Goal: Information Seeking & Learning: Learn about a topic

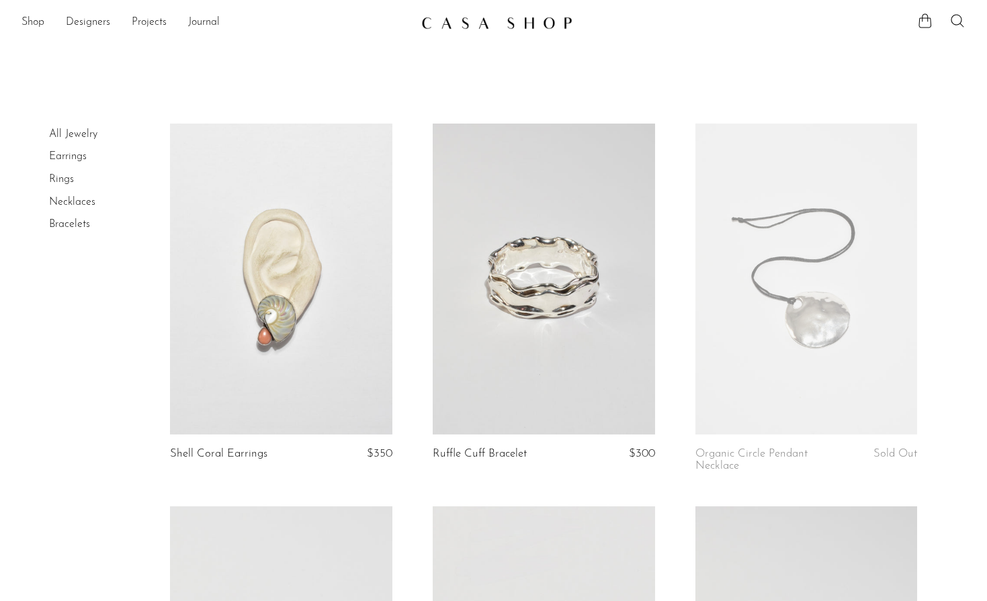
click at [351, 395] on link at bounding box center [281, 279] width 222 height 311
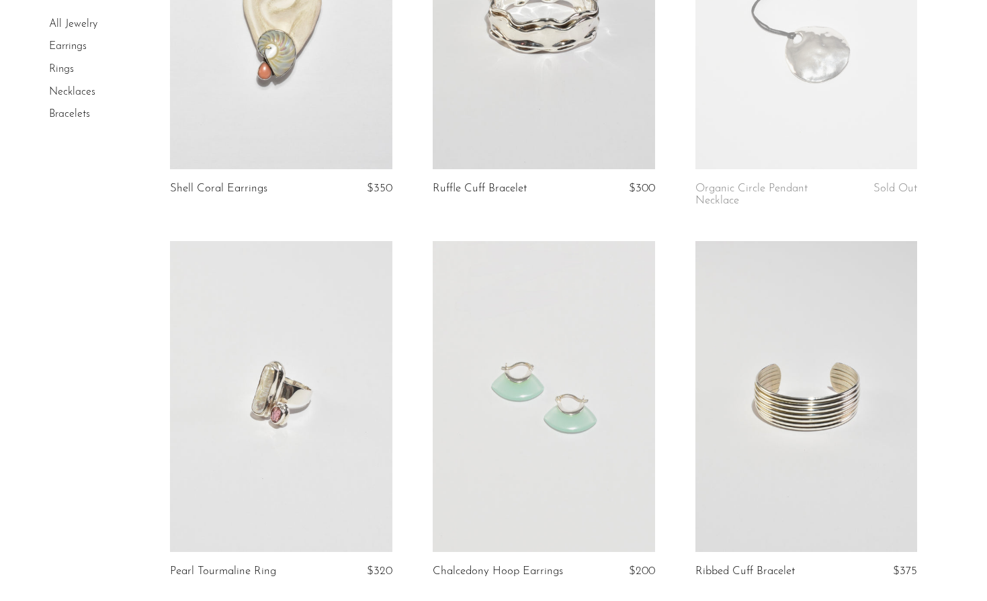
scroll to position [278, 0]
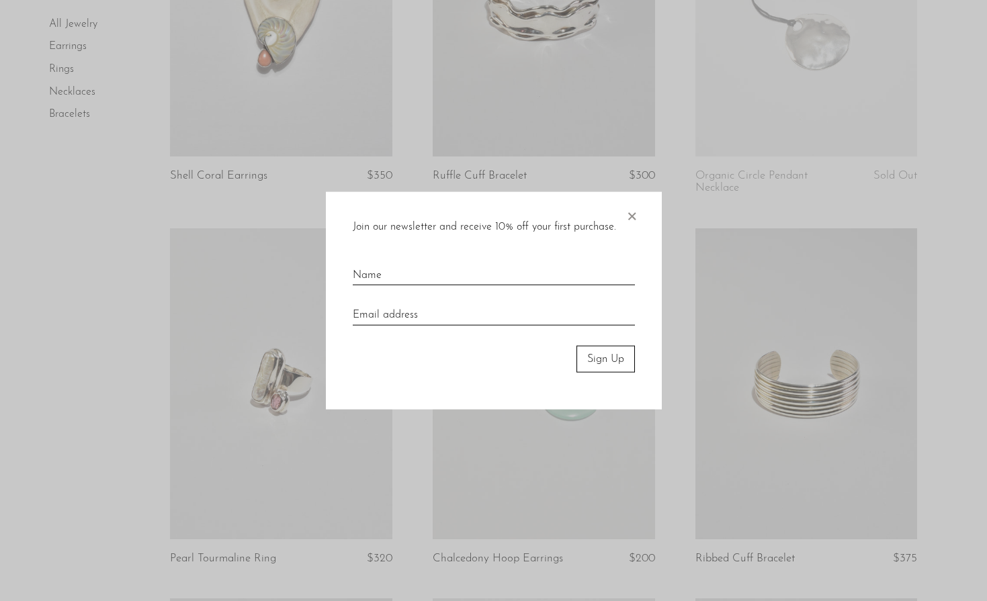
click at [632, 218] on span "×" at bounding box center [631, 212] width 13 height 43
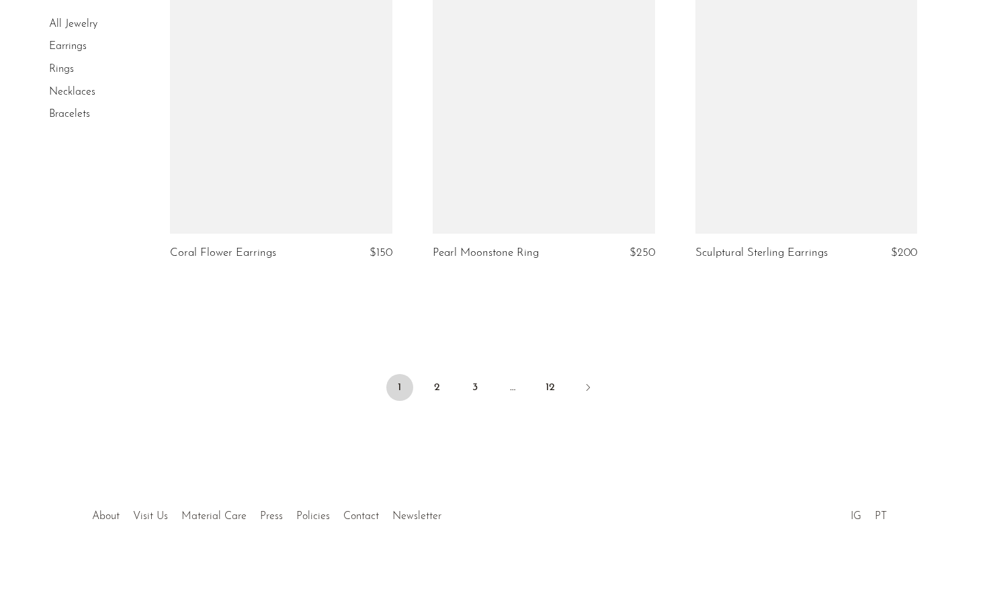
scroll to position [4337, 0]
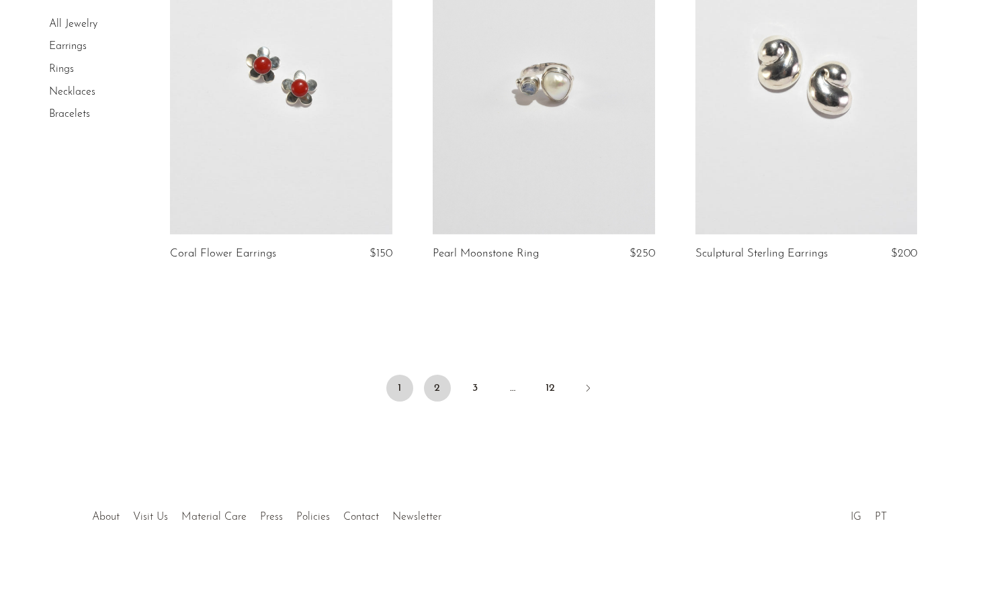
click at [433, 392] on link "2" at bounding box center [437, 388] width 27 height 27
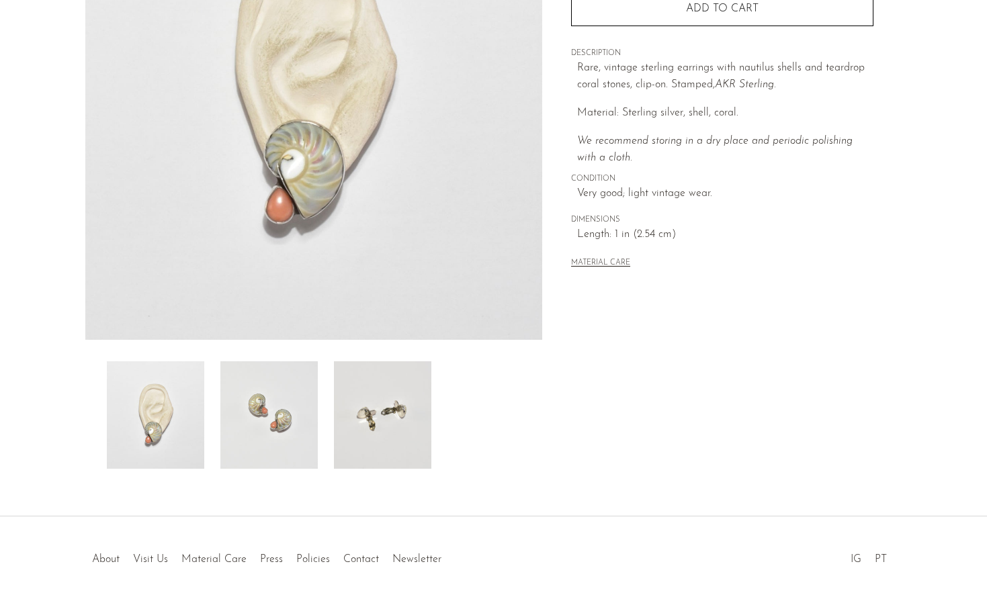
scroll to position [235, 0]
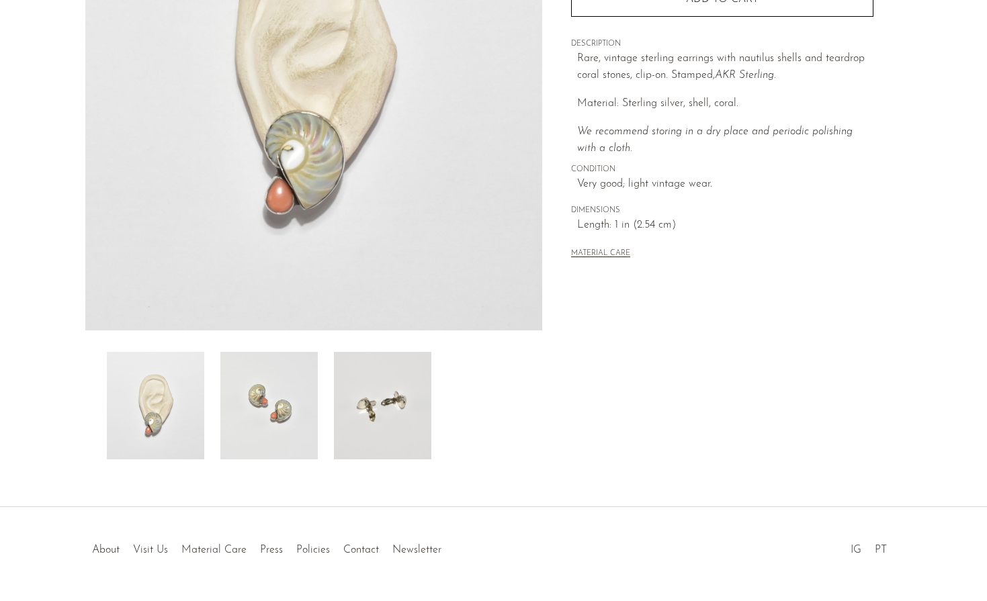
click at [387, 392] on img at bounding box center [382, 406] width 97 height 108
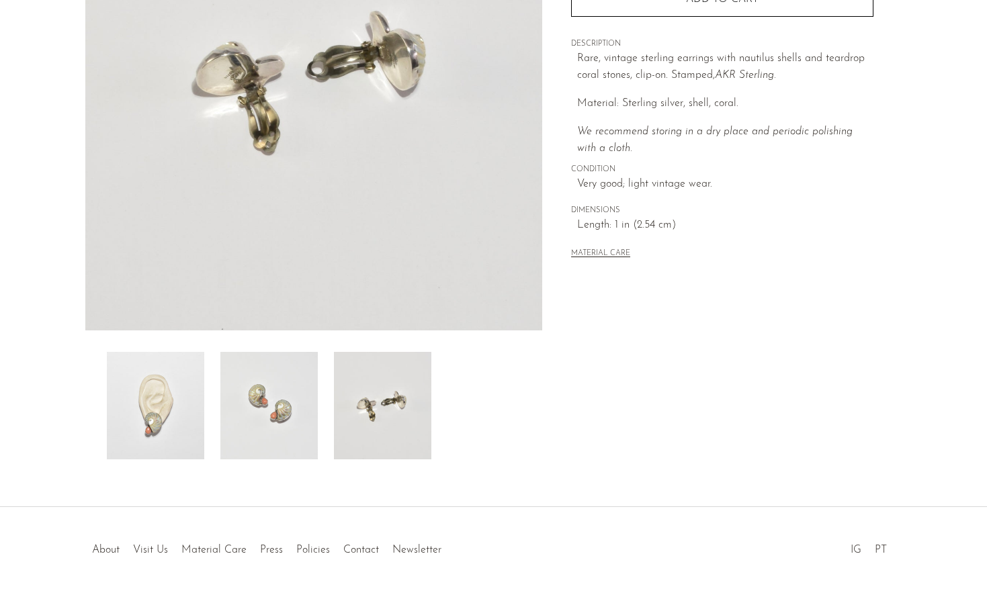
click at [298, 396] on img at bounding box center [268, 406] width 97 height 108
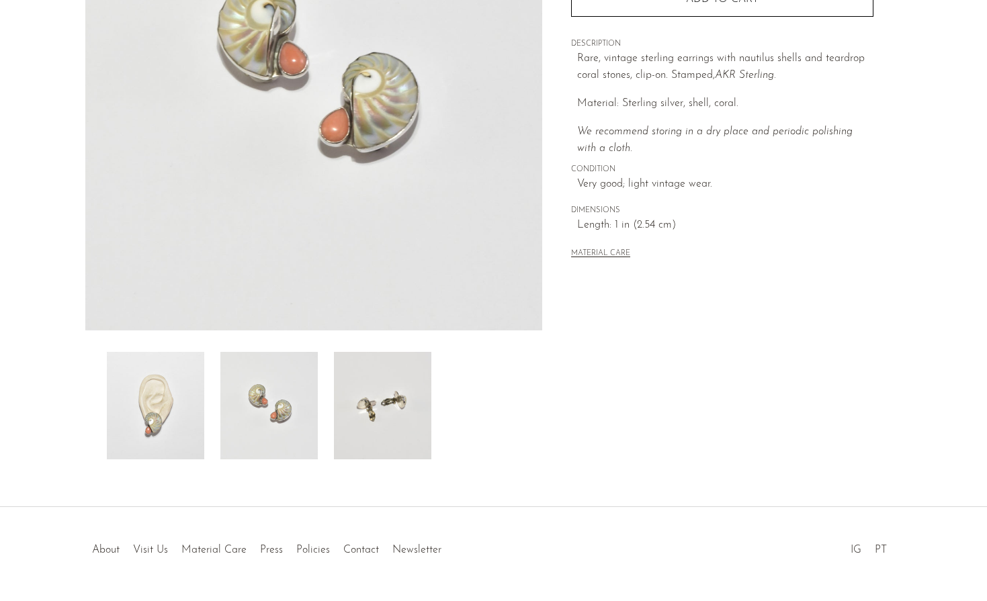
click at [194, 396] on img at bounding box center [155, 406] width 97 height 108
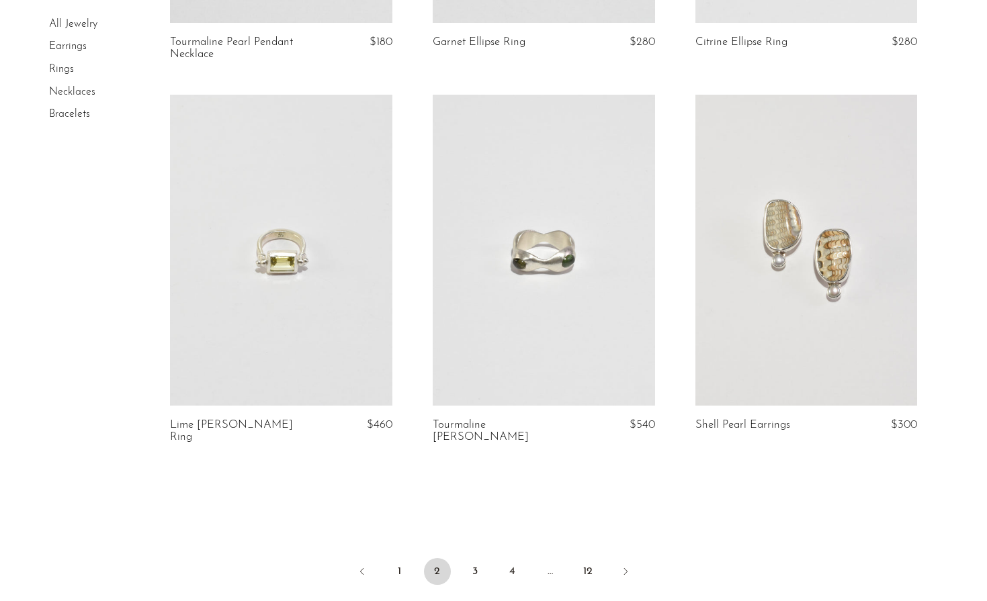
scroll to position [4154, 0]
click at [476, 558] on link "3" at bounding box center [475, 571] width 27 height 27
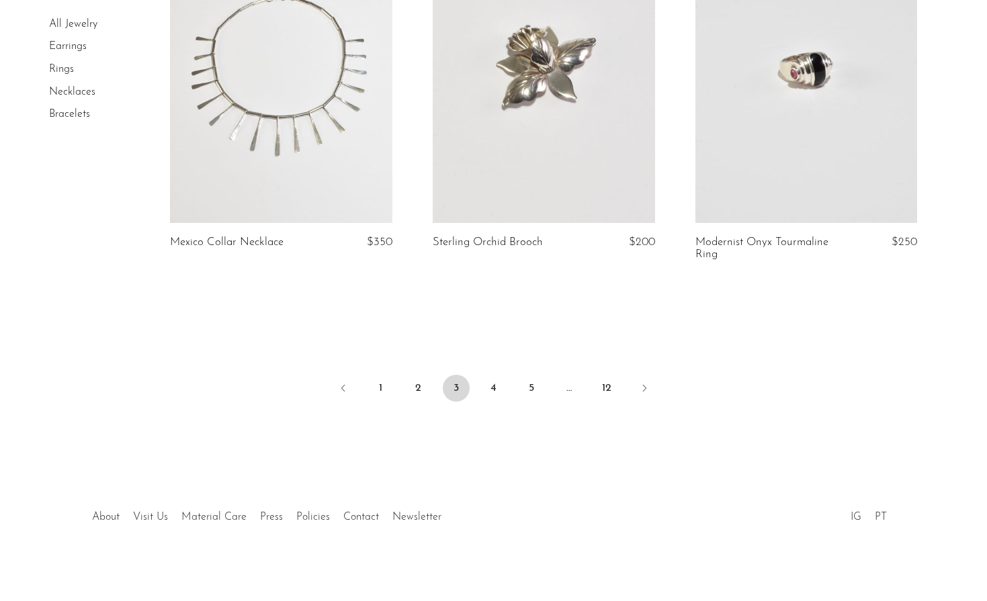
scroll to position [4393, 0]
click at [499, 377] on link "4" at bounding box center [493, 389] width 27 height 27
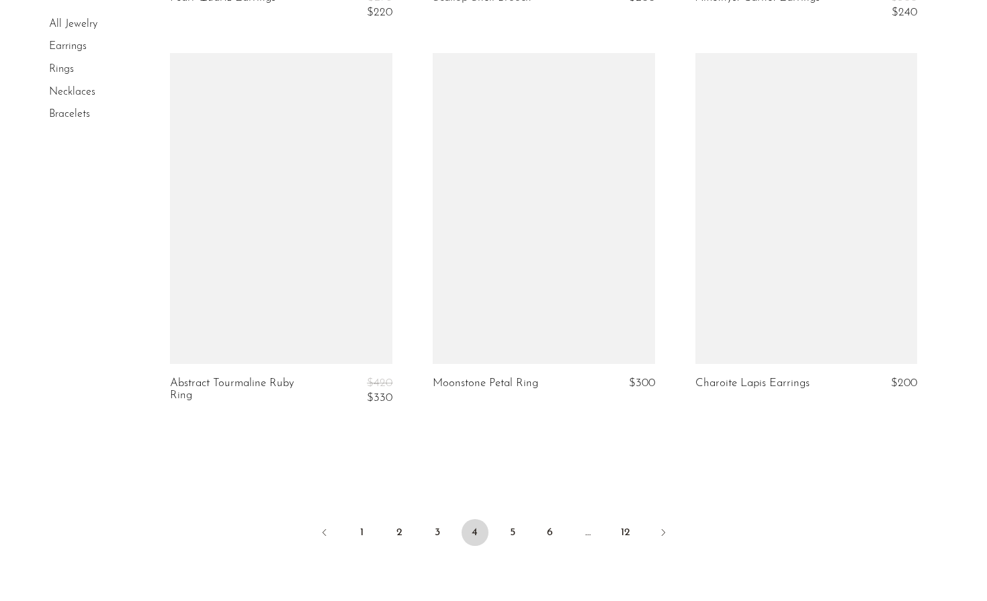
scroll to position [4201, 0]
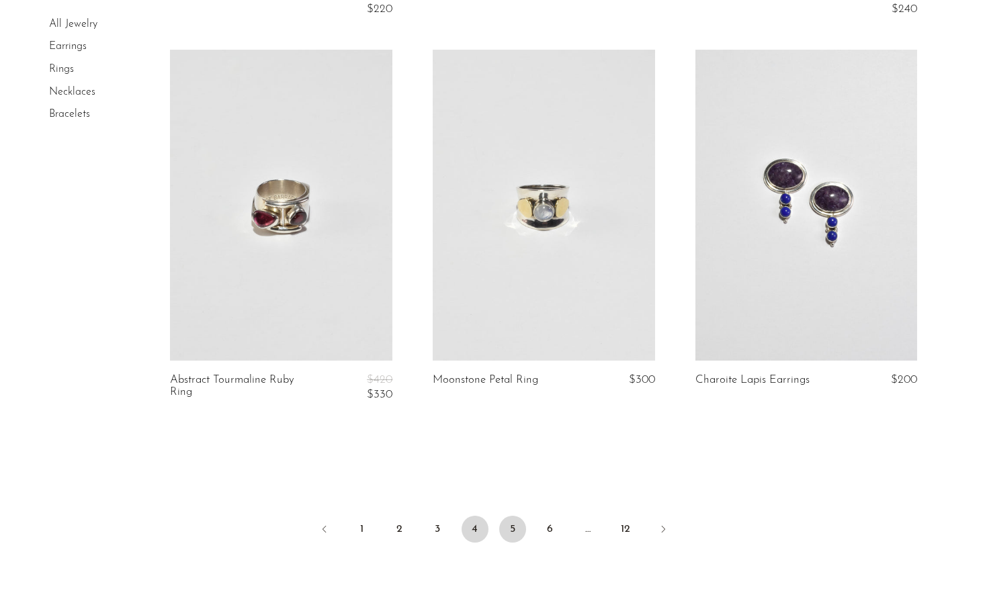
click at [510, 516] on link "5" at bounding box center [512, 529] width 27 height 27
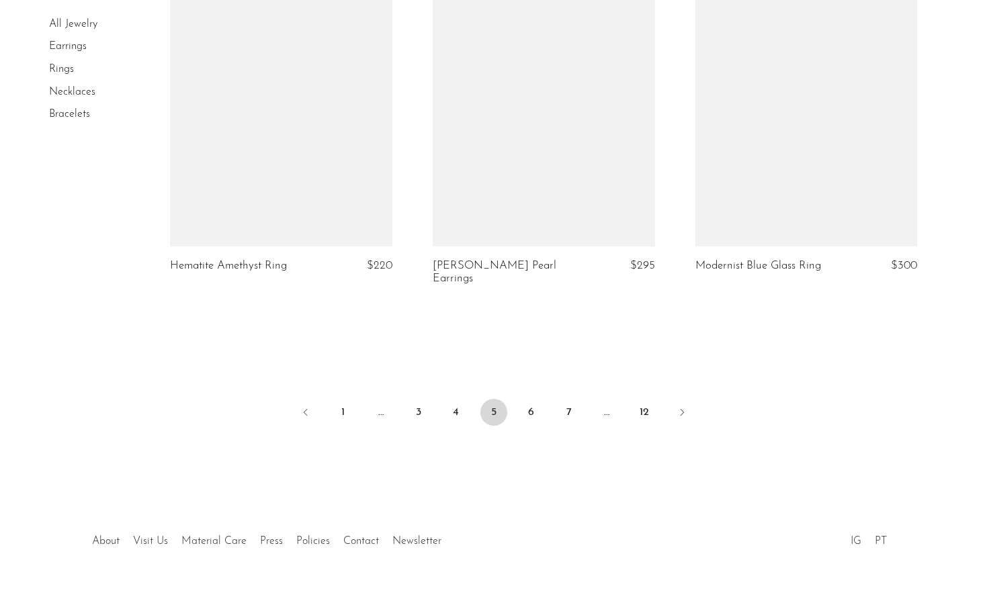
scroll to position [4330, 0]
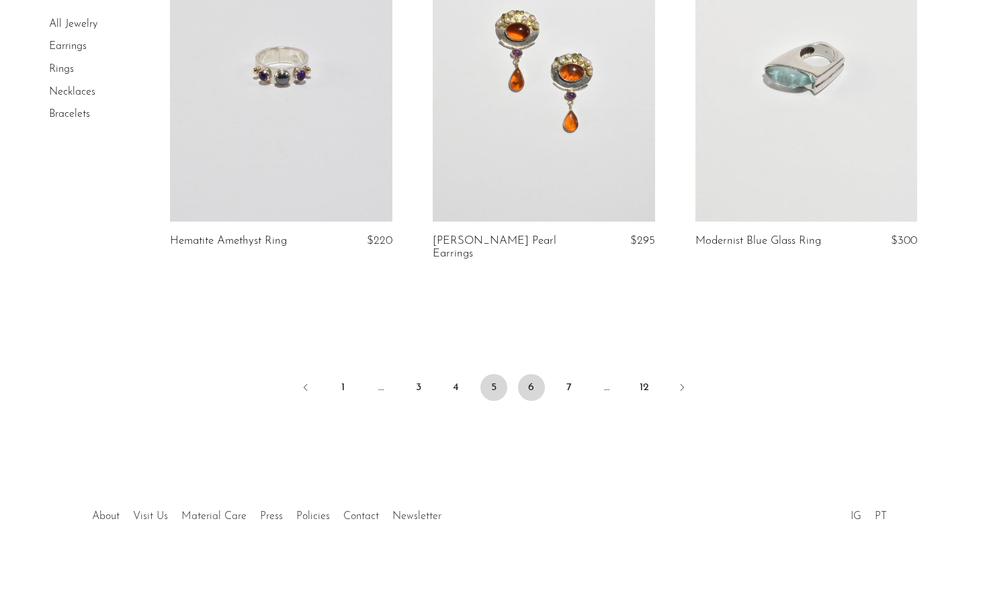
click at [522, 382] on link "6" at bounding box center [531, 387] width 27 height 27
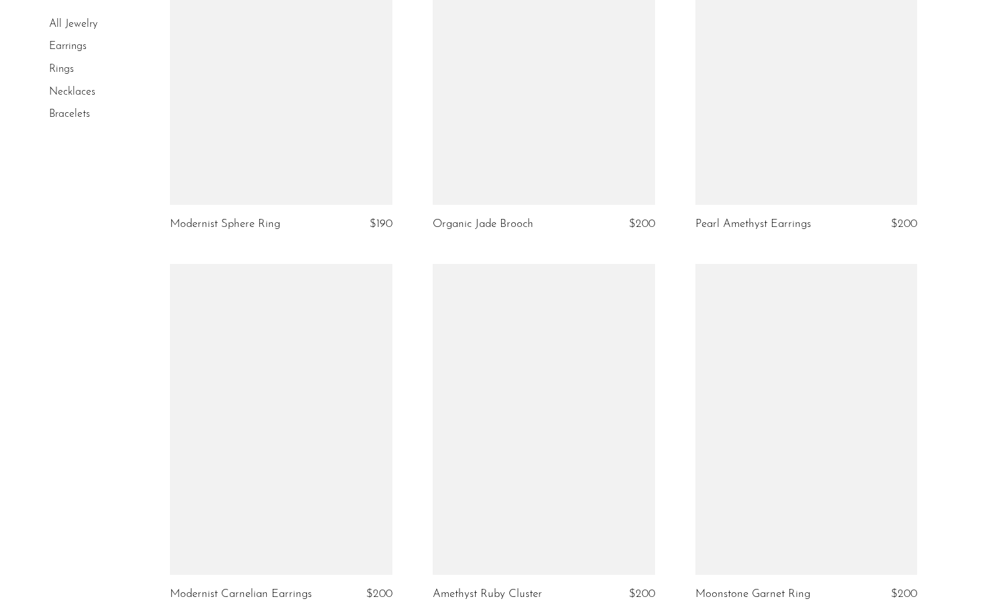
scroll to position [4278, 0]
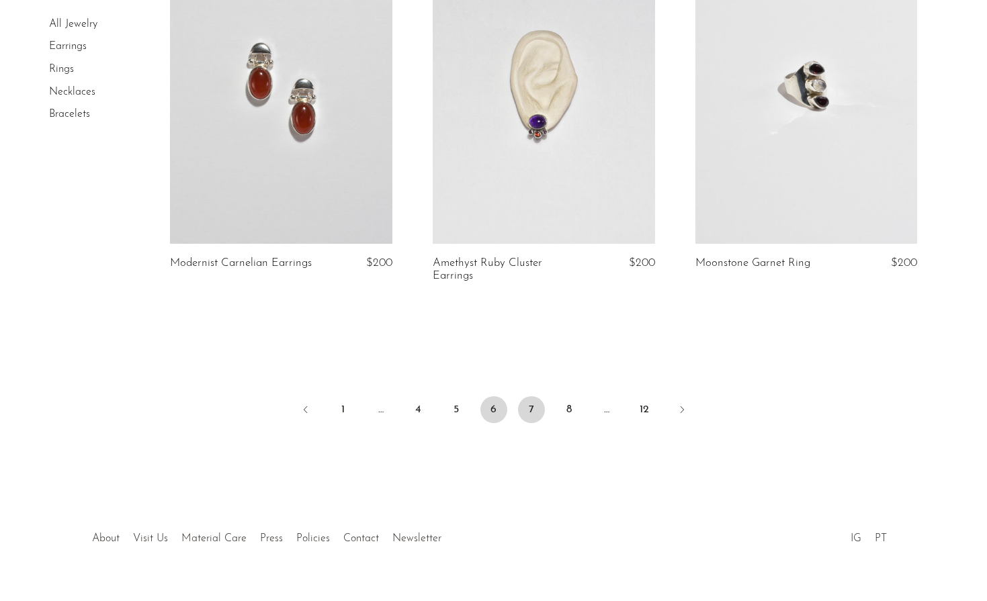
click at [530, 410] on link "7" at bounding box center [531, 409] width 27 height 27
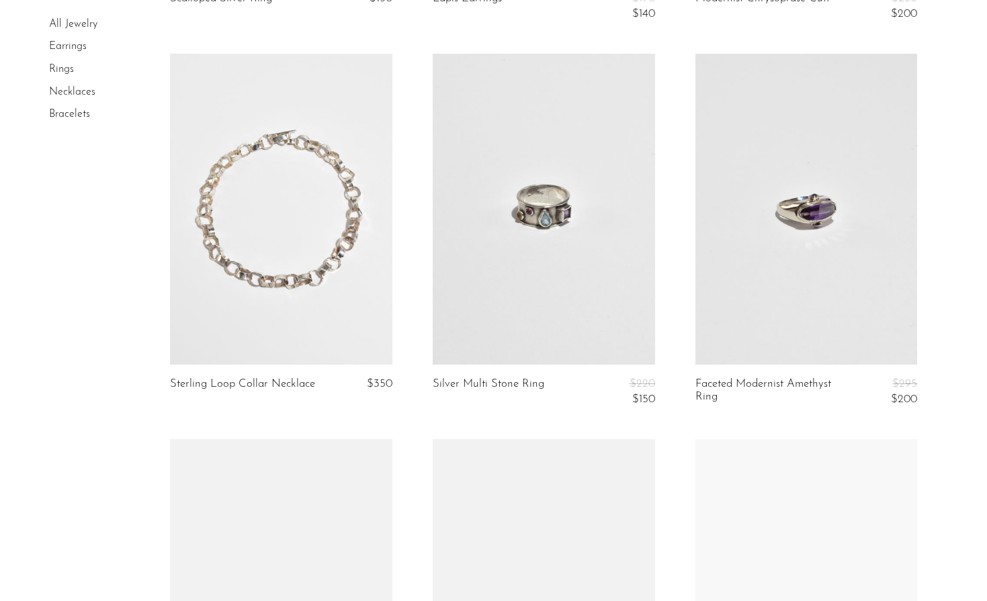
scroll to position [1647, 0]
